Goal: Task Accomplishment & Management: Complete application form

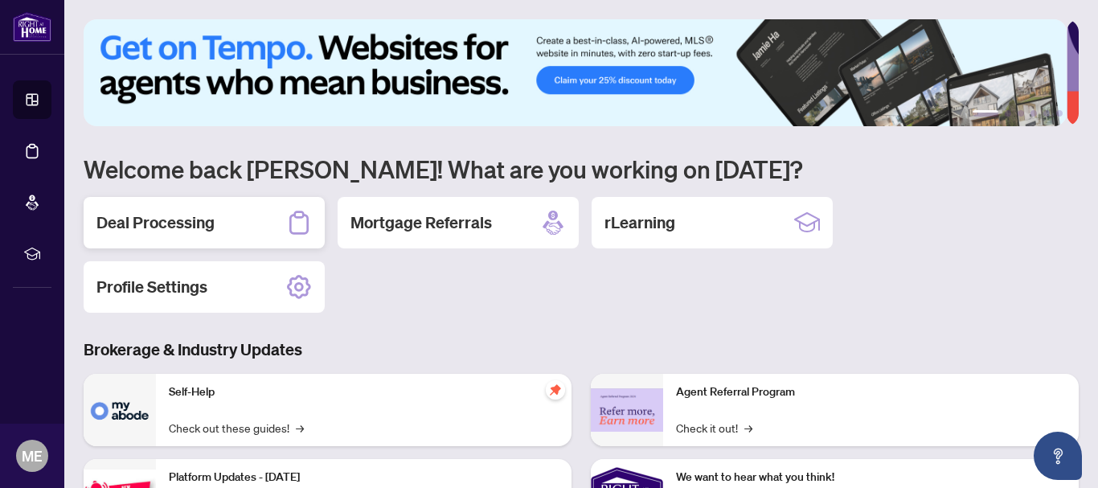
click at [197, 215] on h2 "Deal Processing" at bounding box center [155, 222] width 118 height 23
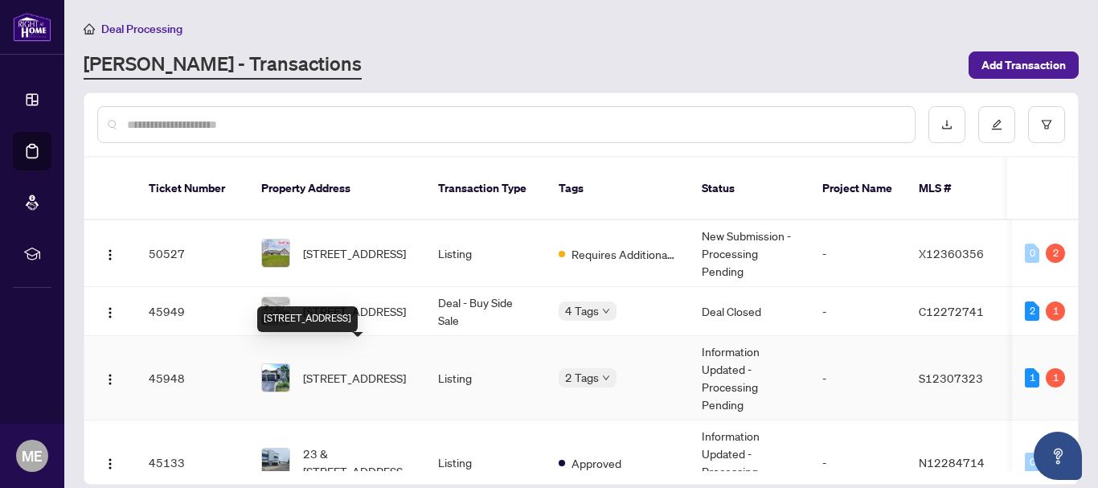
click at [392, 369] on span "[STREET_ADDRESS]" at bounding box center [354, 378] width 103 height 18
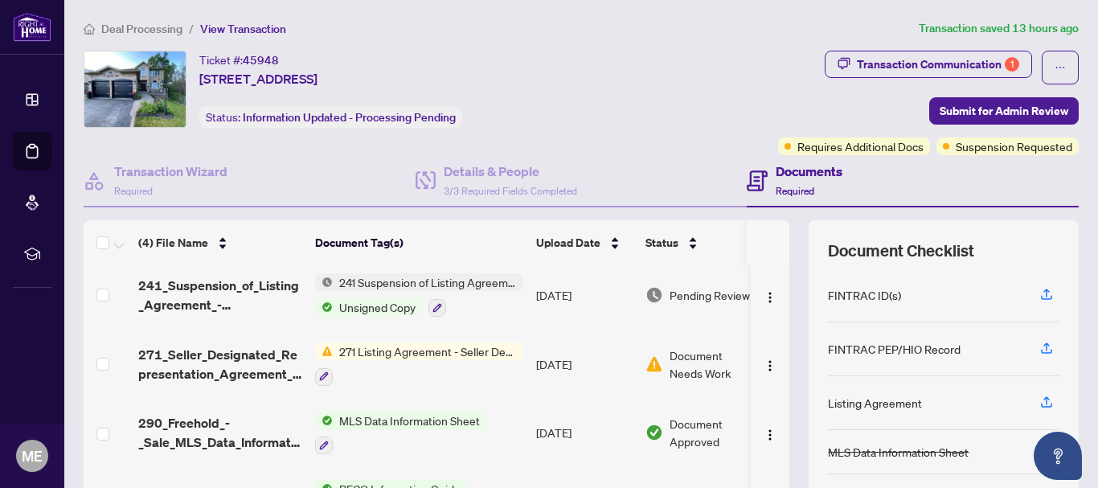
scroll to position [185, 0]
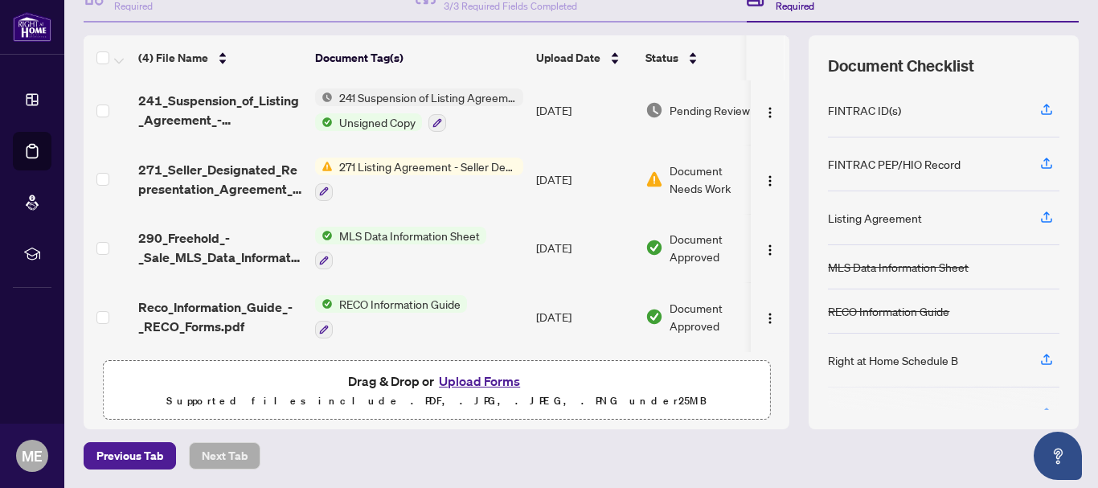
click at [456, 380] on button "Upload Forms" at bounding box center [479, 381] width 91 height 21
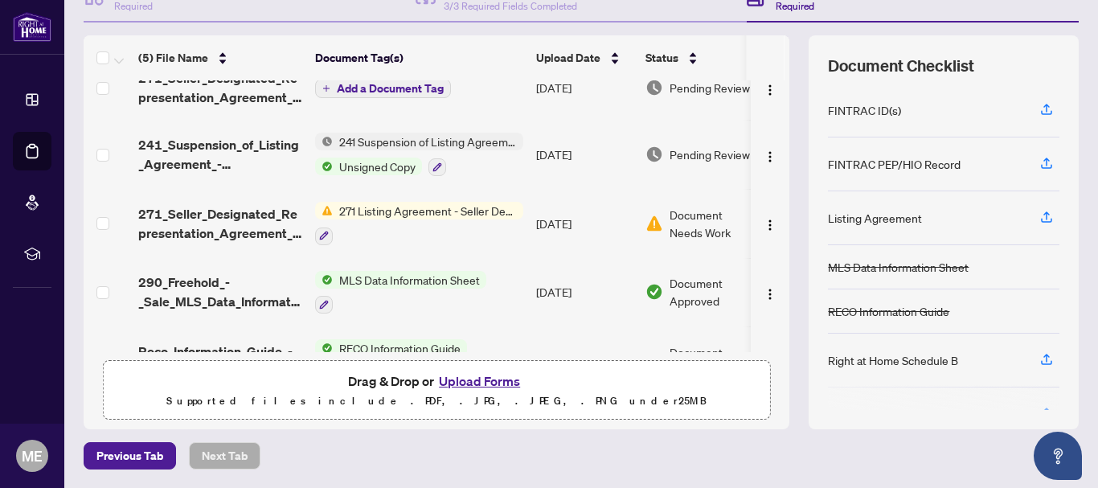
scroll to position [0, 0]
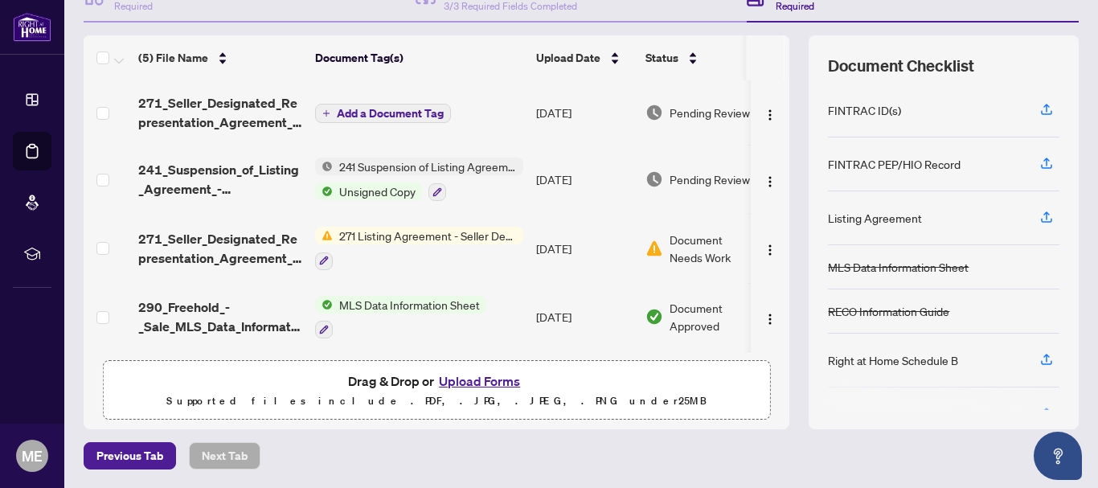
click at [399, 108] on span "Add a Document Tag" at bounding box center [390, 113] width 107 height 11
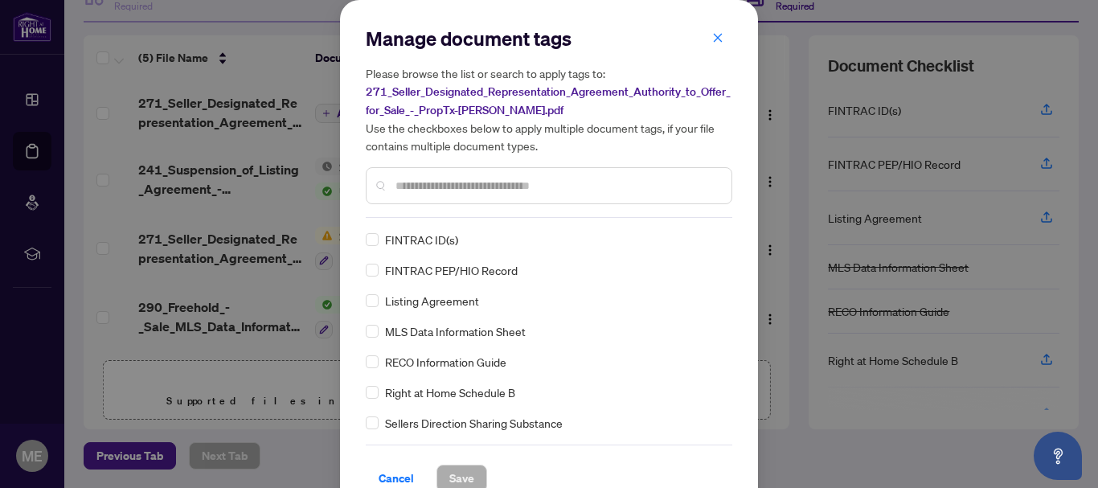
click at [444, 199] on div at bounding box center [549, 185] width 366 height 37
click at [456, 177] on input "text" at bounding box center [556, 186] width 323 height 18
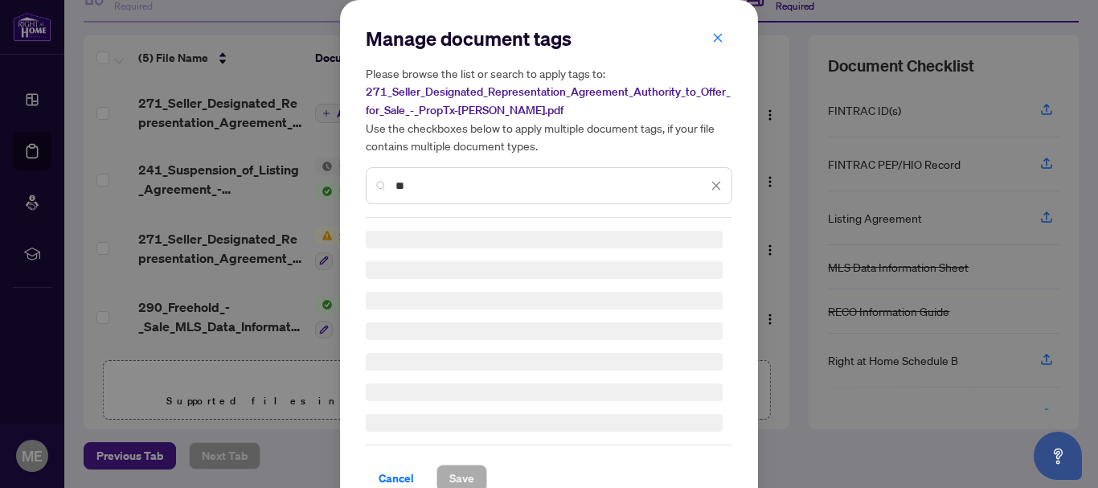
click at [454, 186] on input "**" at bounding box center [551, 186] width 312 height 18
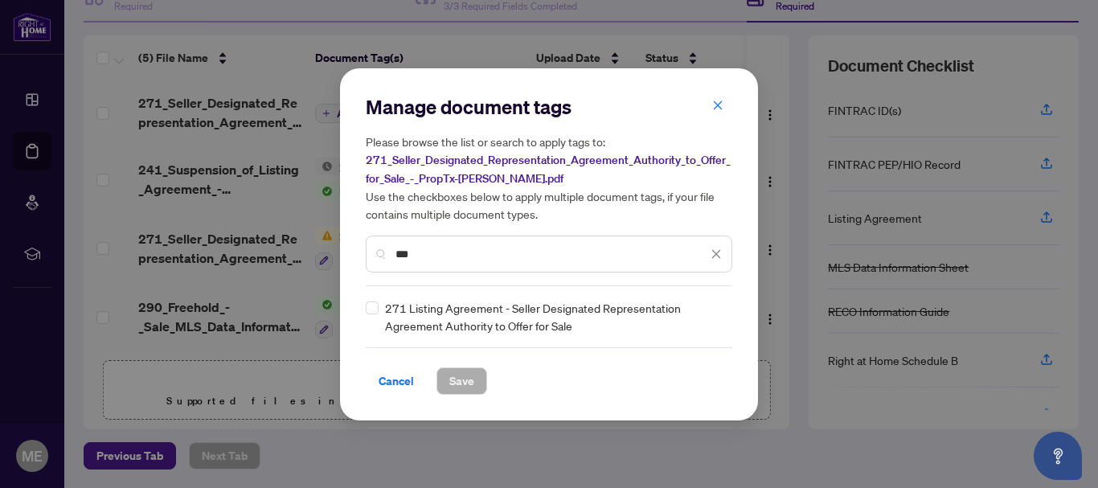
type input "***"
click at [440, 380] on button "Save" at bounding box center [461, 380] width 51 height 27
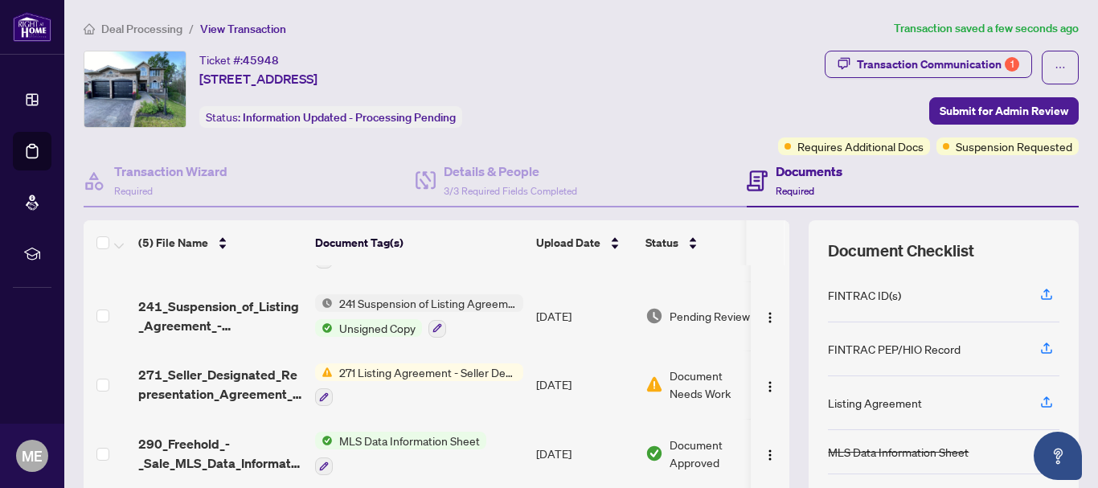
scroll to position [76, 0]
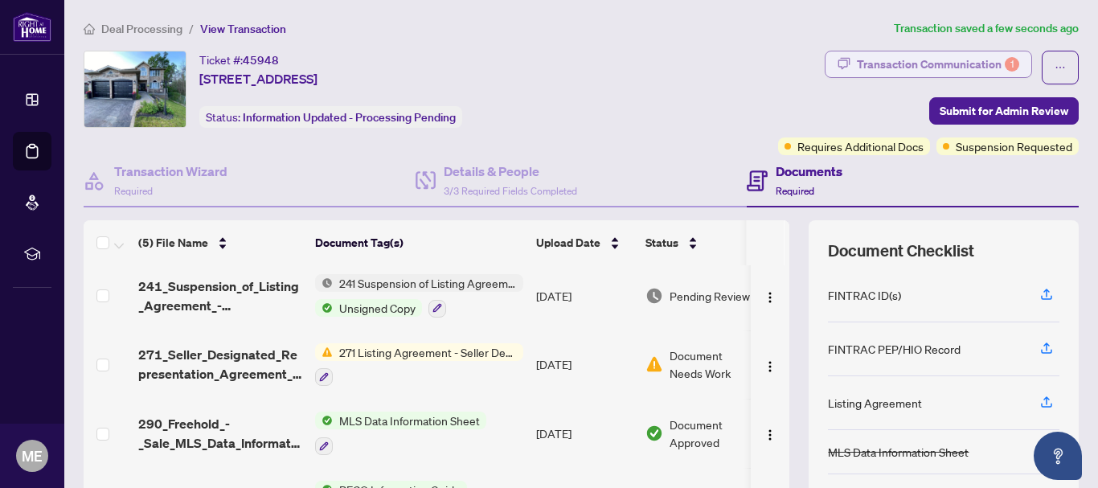
click at [936, 70] on div "Transaction Communication 1" at bounding box center [938, 64] width 162 height 26
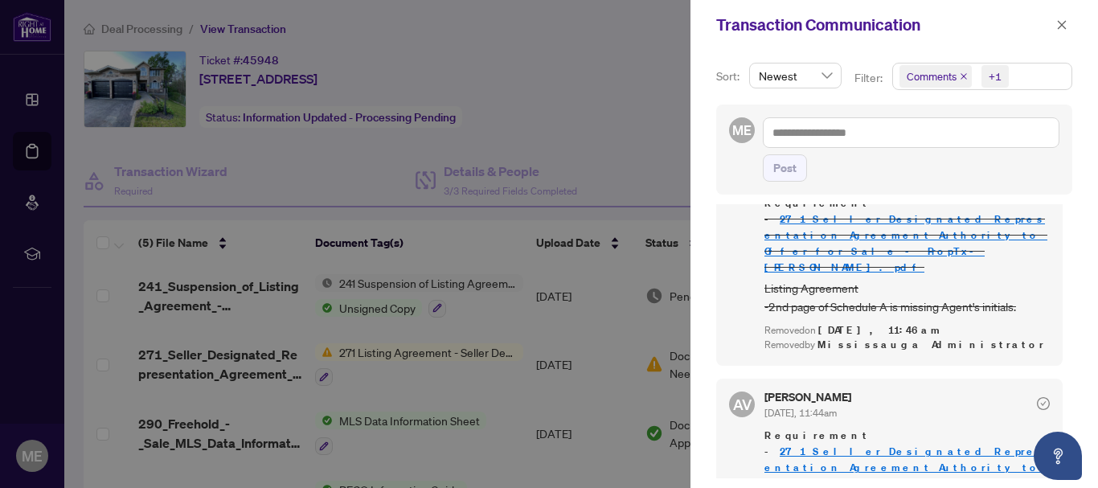
scroll to position [0, 0]
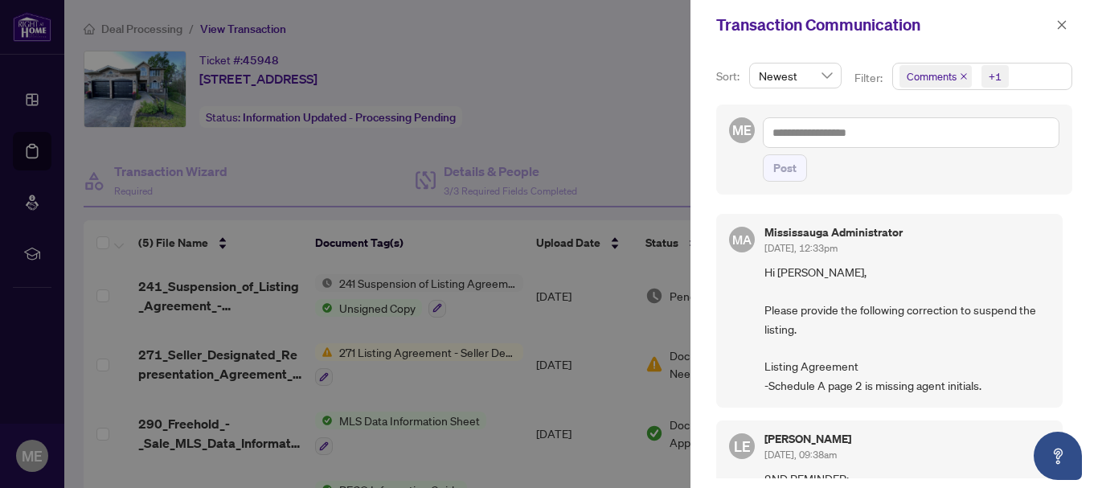
click at [579, 121] on div at bounding box center [549, 244] width 1098 height 488
click at [1052, 24] on button "button" at bounding box center [1061, 24] width 21 height 19
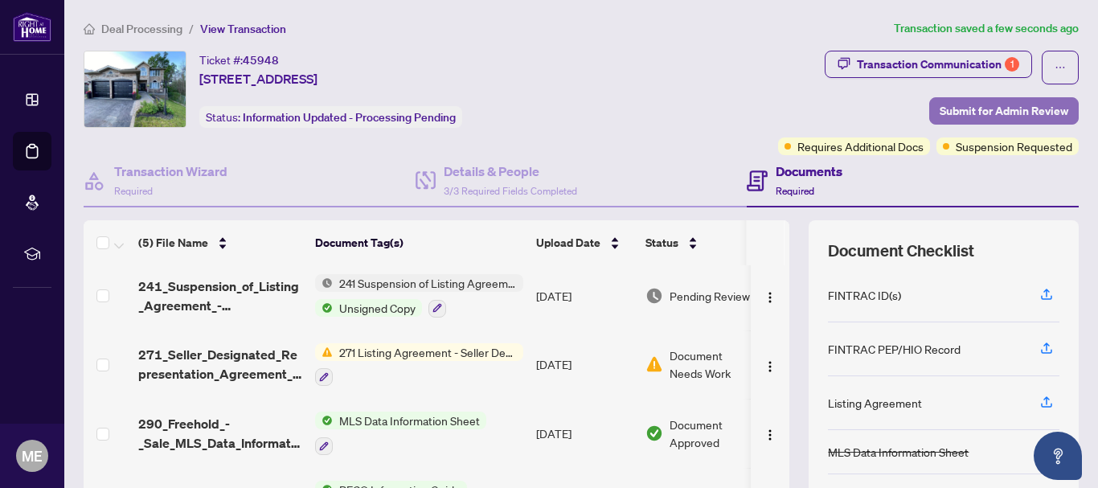
click at [1002, 104] on span "Submit for Admin Review" at bounding box center [1004, 111] width 129 height 26
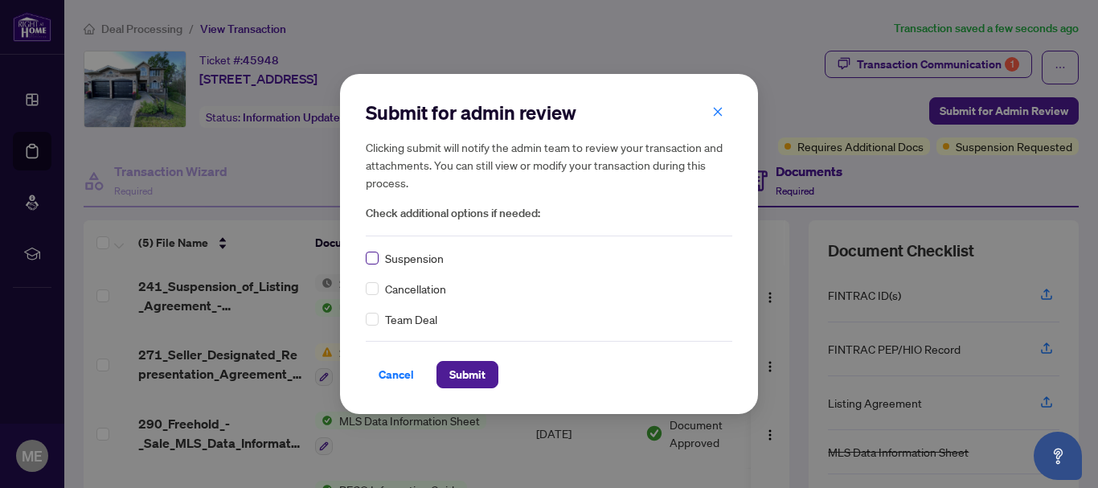
click at [376, 265] on label at bounding box center [372, 258] width 13 height 18
click at [467, 377] on span "Submit" at bounding box center [467, 375] width 36 height 26
